Goal: Browse casually: Explore the website without a specific task or goal

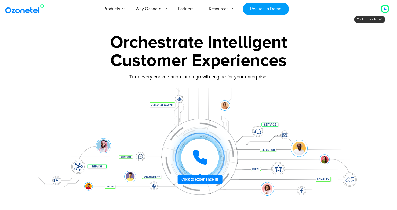
click at [386, 10] on icon at bounding box center [384, 9] width 3 height 3
click at [382, 9] on div at bounding box center [384, 9] width 6 height 6
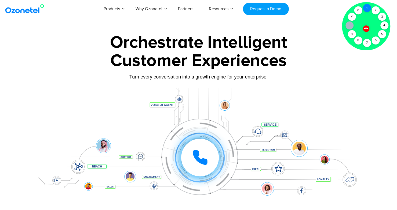
click at [368, 8] on div "1" at bounding box center [367, 8] width 8 height 8
click at [376, 10] on div "2" at bounding box center [375, 10] width 8 height 8
click at [385, 23] on div at bounding box center [365, 26] width 39 height 39
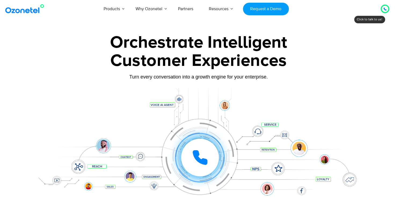
click at [384, 10] on icon at bounding box center [384, 9] width 3 height 3
click at [318, 79] on div "Turn every conversation into a growth engine for your enterprise." at bounding box center [198, 77] width 335 height 6
click at [33, 77] on div "Turn every conversation into a growth engine for your enterprise." at bounding box center [198, 77] width 335 height 6
